Goal: Task Accomplishment & Management: Use online tool/utility

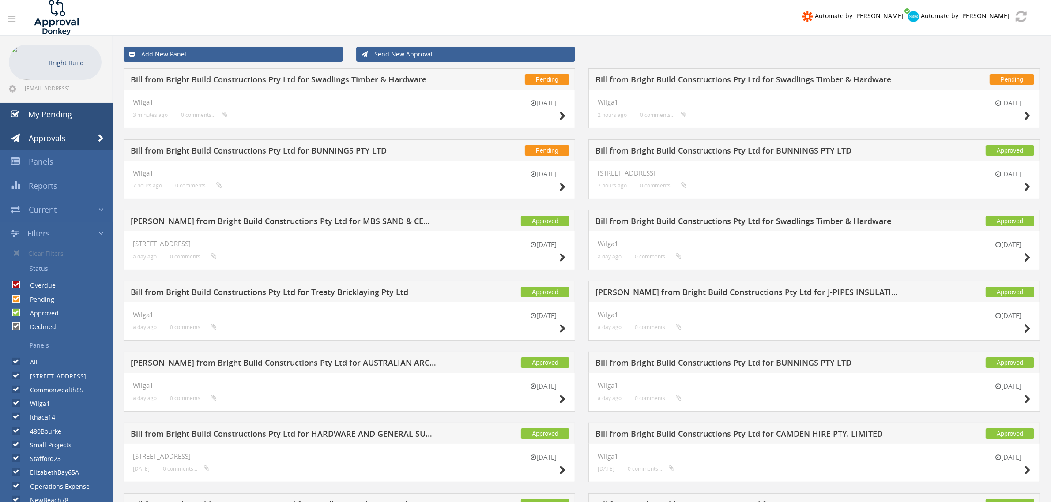
click at [59, 106] on ul "Bright Build [EMAIL_ADDRESS][DOMAIN_NAME] My Pending Approvals Panels" at bounding box center [56, 296] width 113 height 521
click at [60, 110] on span "My Pending" at bounding box center [50, 114] width 44 height 11
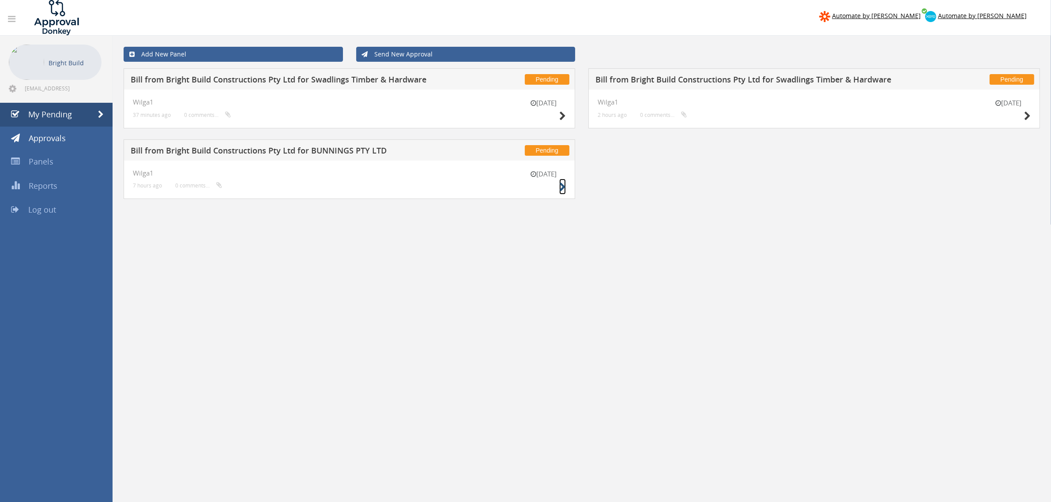
click at [561, 187] on icon at bounding box center [562, 187] width 7 height 9
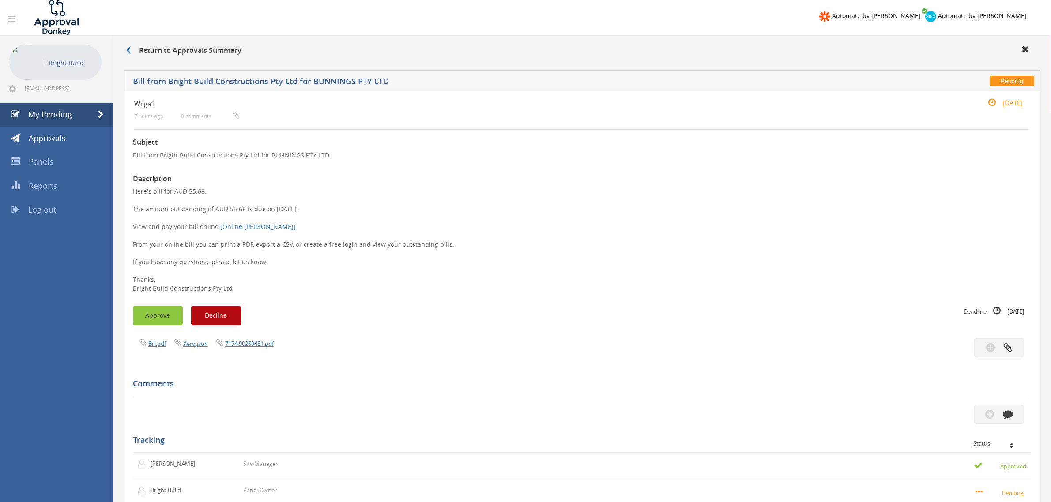
drag, startPoint x: 130, startPoint y: 313, endPoint x: 142, endPoint y: 314, distance: 11.6
click at [131, 313] on div "Approve Decline Deadline [DATE]" at bounding box center [581, 315] width 911 height 19
click at [145, 316] on button "Approve" at bounding box center [158, 315] width 50 height 19
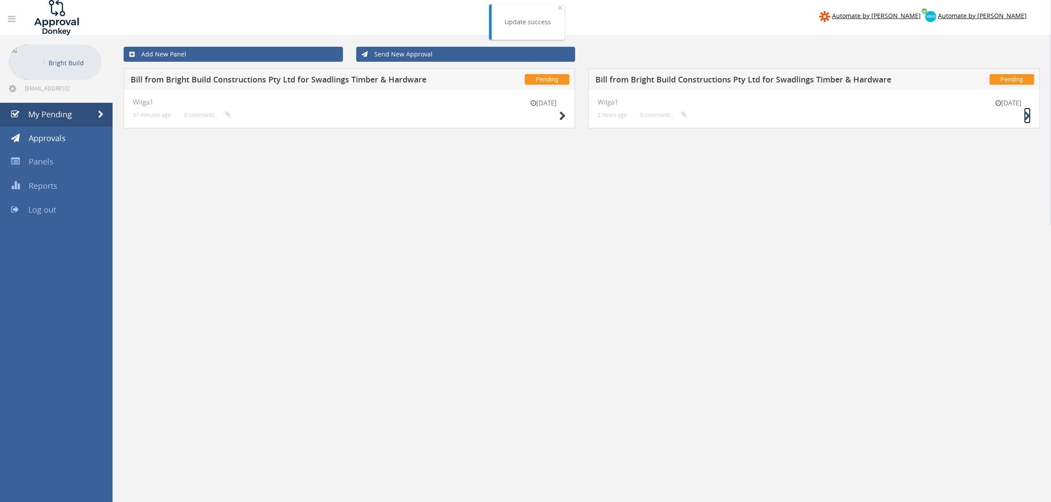
click at [1027, 113] on icon at bounding box center [1027, 116] width 7 height 9
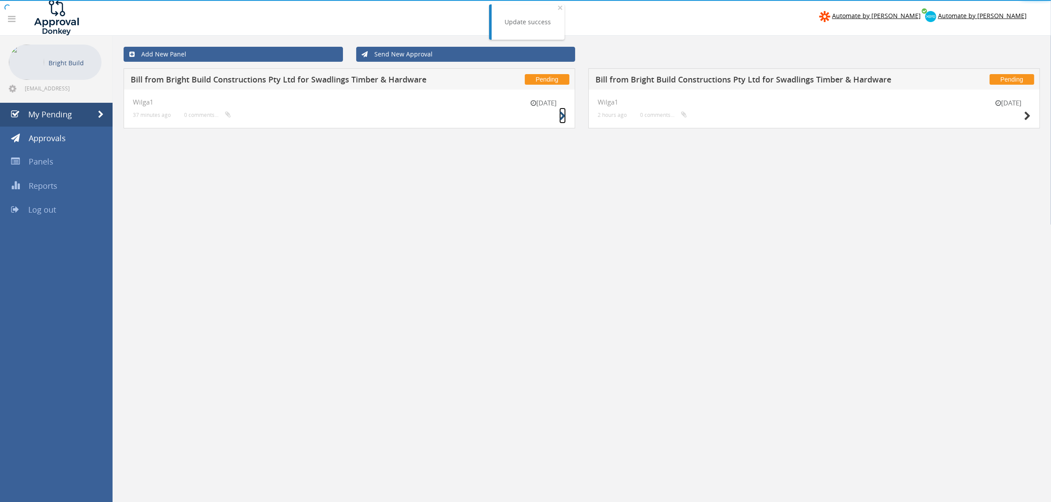
click at [560, 115] on icon at bounding box center [562, 116] width 7 height 9
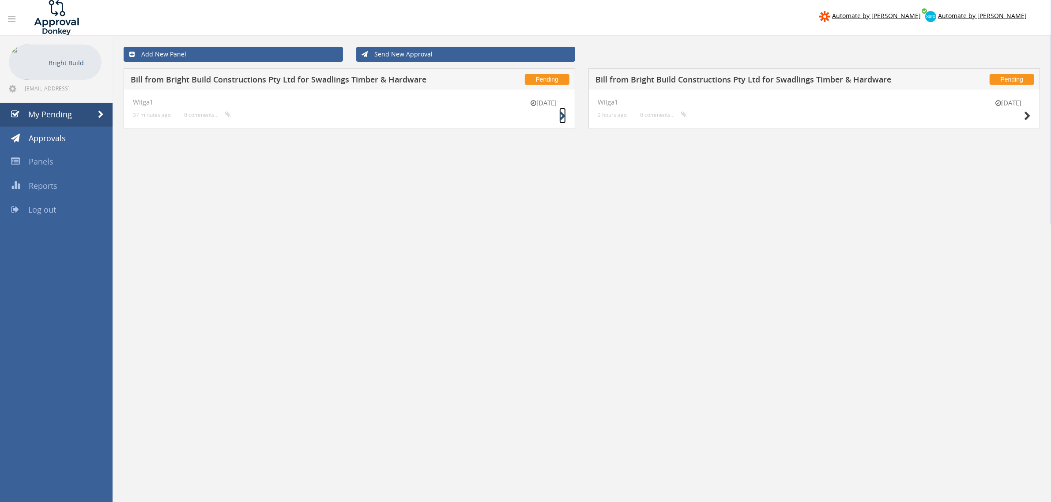
click at [564, 112] on icon at bounding box center [562, 116] width 7 height 9
click at [1034, 116] on div "[DATE] Wilga1 2 hours ago 0 comments..." at bounding box center [814, 109] width 452 height 39
click at [1027, 115] on icon at bounding box center [1027, 116] width 7 height 9
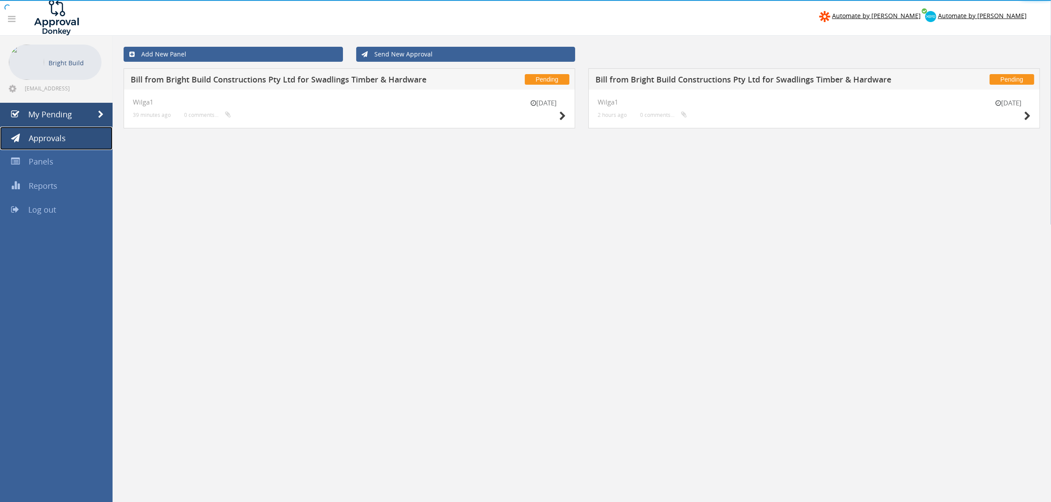
click at [65, 142] on link "Approvals" at bounding box center [56, 139] width 113 height 24
